Goal: Obtain resource: Download file/media

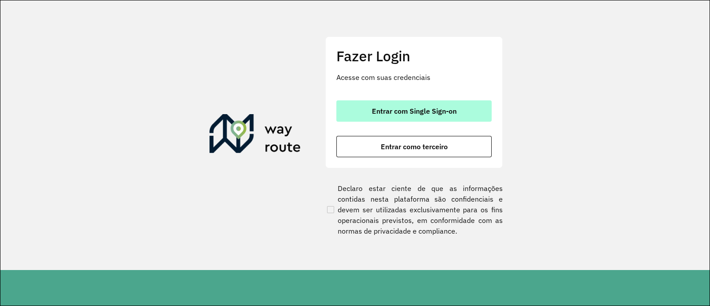
click at [450, 111] on span "Entrar com Single Sign-on" at bounding box center [414, 110] width 85 height 7
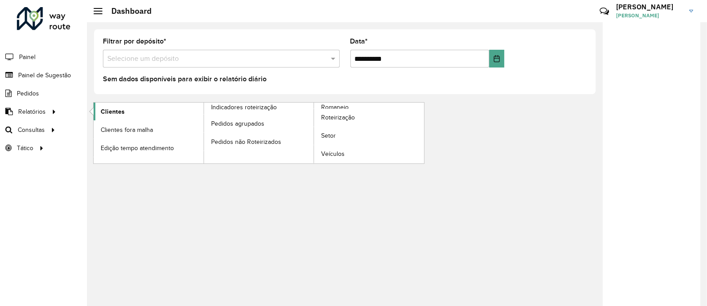
click at [106, 111] on span "Clientes" at bounding box center [113, 111] width 24 height 9
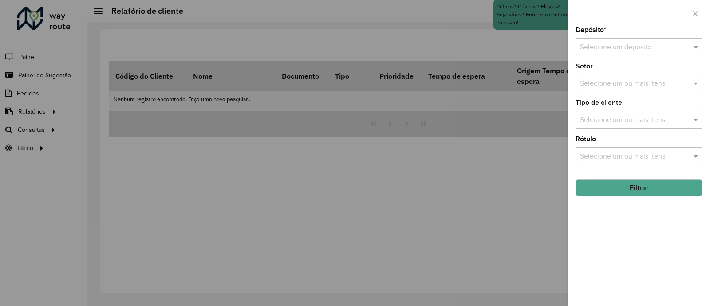
click at [604, 48] on input "text" at bounding box center [630, 47] width 100 height 11
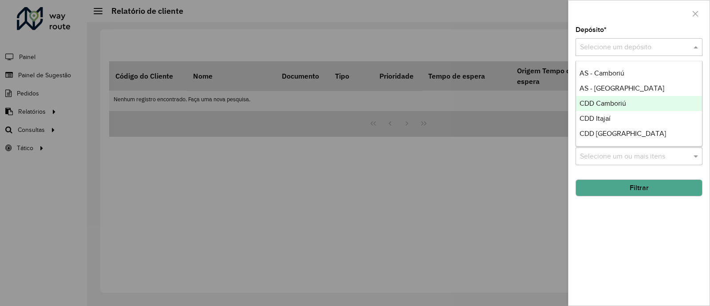
click at [619, 105] on span "CDD Camboriú" at bounding box center [602, 103] width 47 height 8
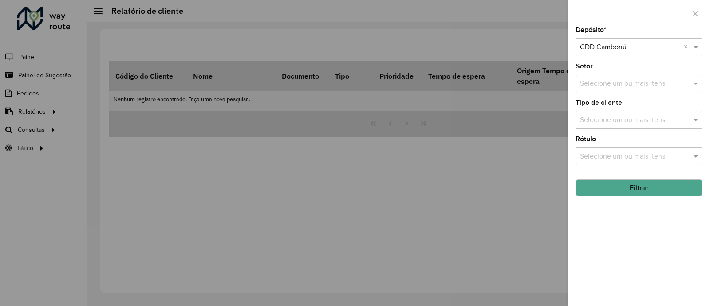
click at [606, 84] on input "text" at bounding box center [634, 83] width 114 height 11
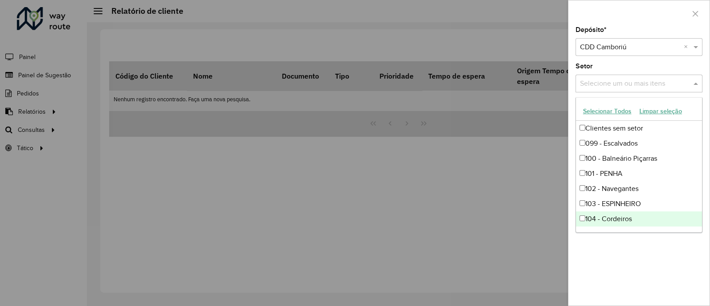
click at [633, 285] on div "Depósito * Selecione um depósito × CDD Camboriú × Setor Selecione um ou mais it…" at bounding box center [638, 166] width 141 height 279
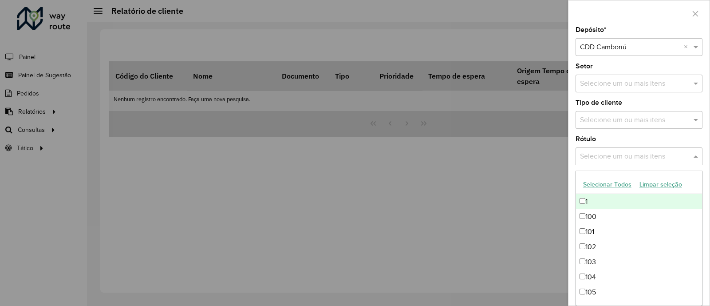
click at [602, 161] on input "text" at bounding box center [634, 156] width 114 height 11
click at [599, 122] on input "text" at bounding box center [634, 120] width 114 height 11
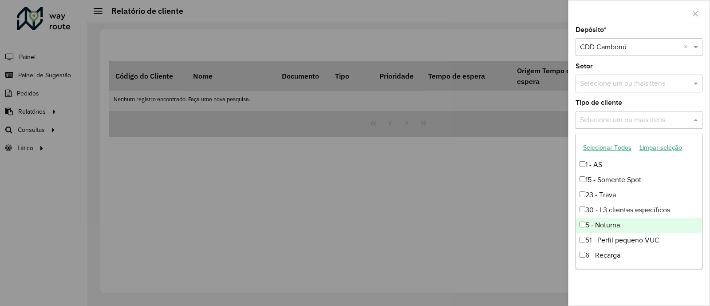
click at [612, 224] on div "5 - Noturna" at bounding box center [639, 224] width 126 height 15
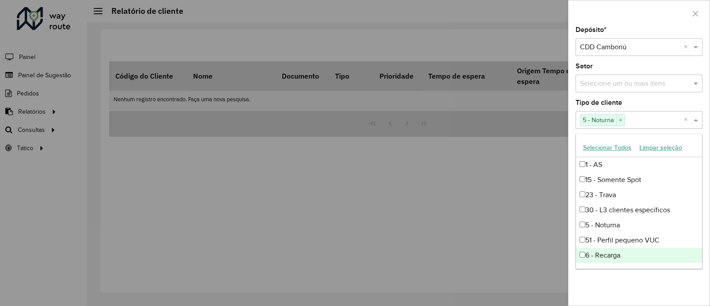
click at [618, 282] on div "Depósito * Selecione um depósito × CDD Camboriú × Setor Selecione um ou mais it…" at bounding box center [638, 166] width 141 height 279
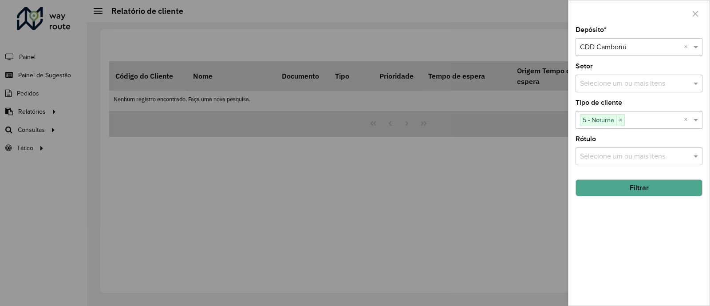
click at [619, 194] on button "Filtrar" at bounding box center [638, 187] width 127 height 17
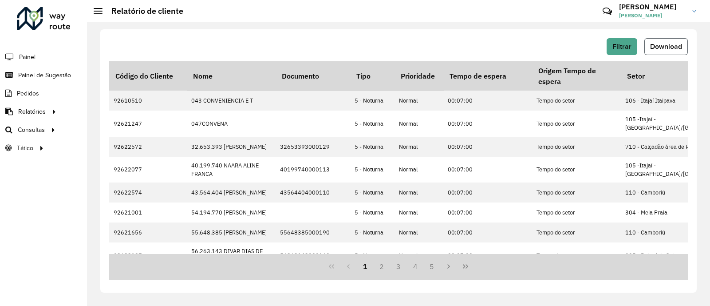
click at [661, 51] on button "Download" at bounding box center [665, 46] width 43 height 17
